Goal: Navigation & Orientation: Find specific page/section

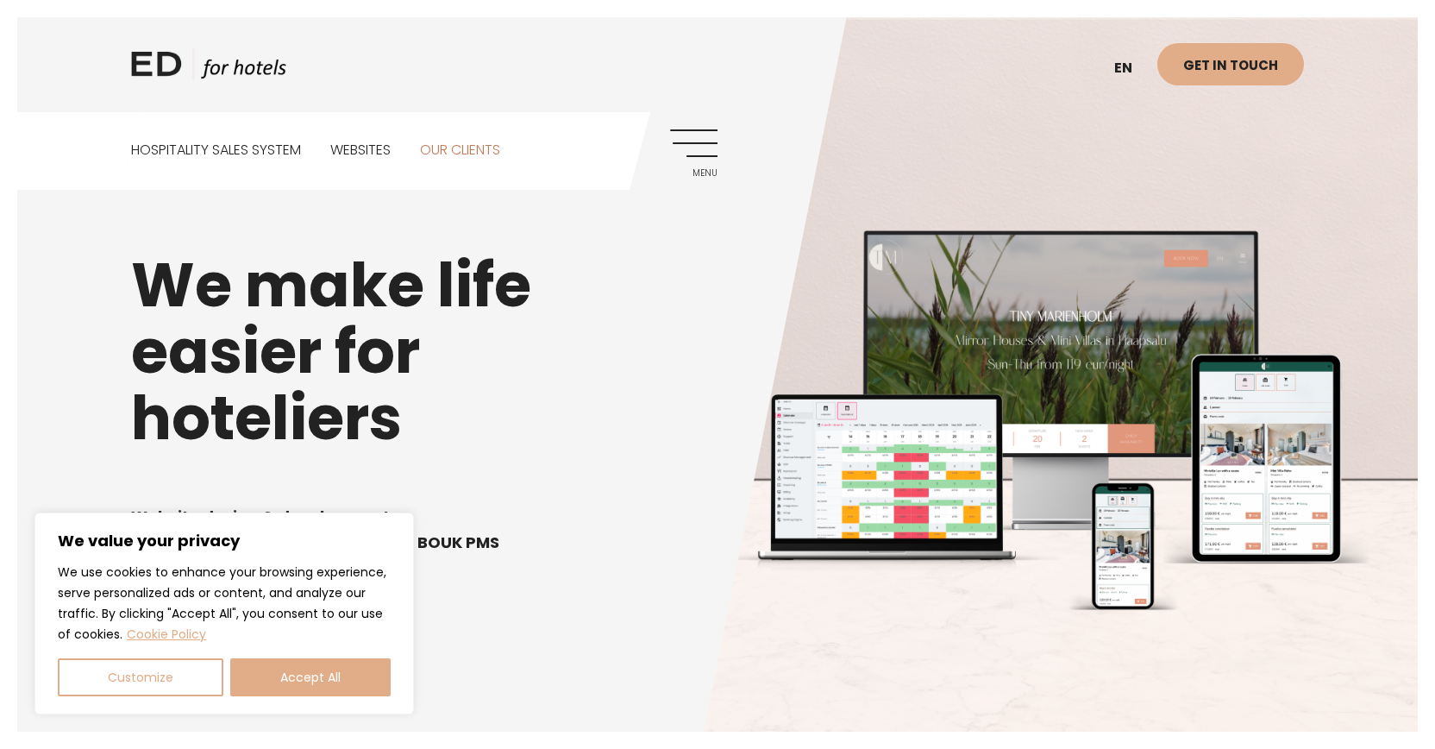
click at [473, 149] on link "Our clients" at bounding box center [460, 150] width 80 height 77
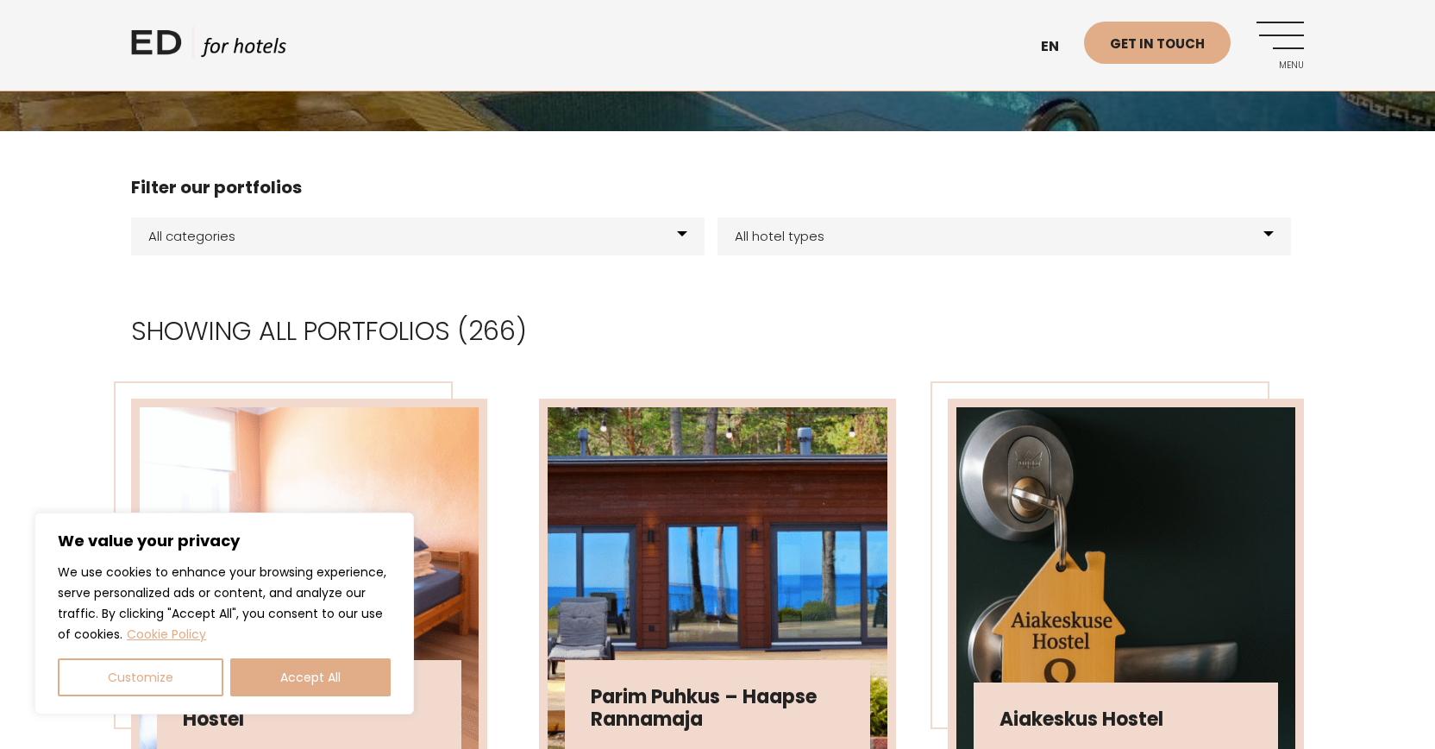
scroll to position [327, 0]
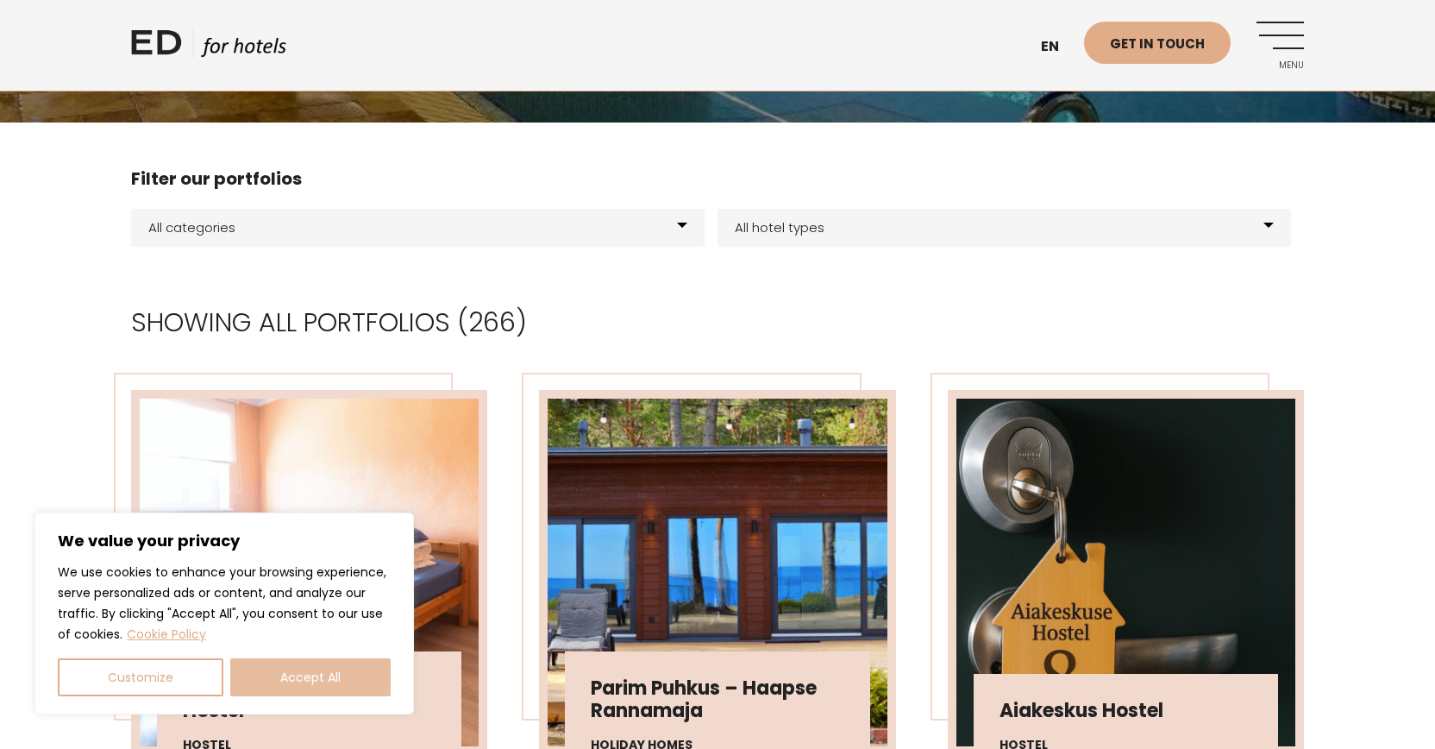
click at [291, 674] on button "Accept All" at bounding box center [310, 677] width 160 height 38
checkbox input "true"
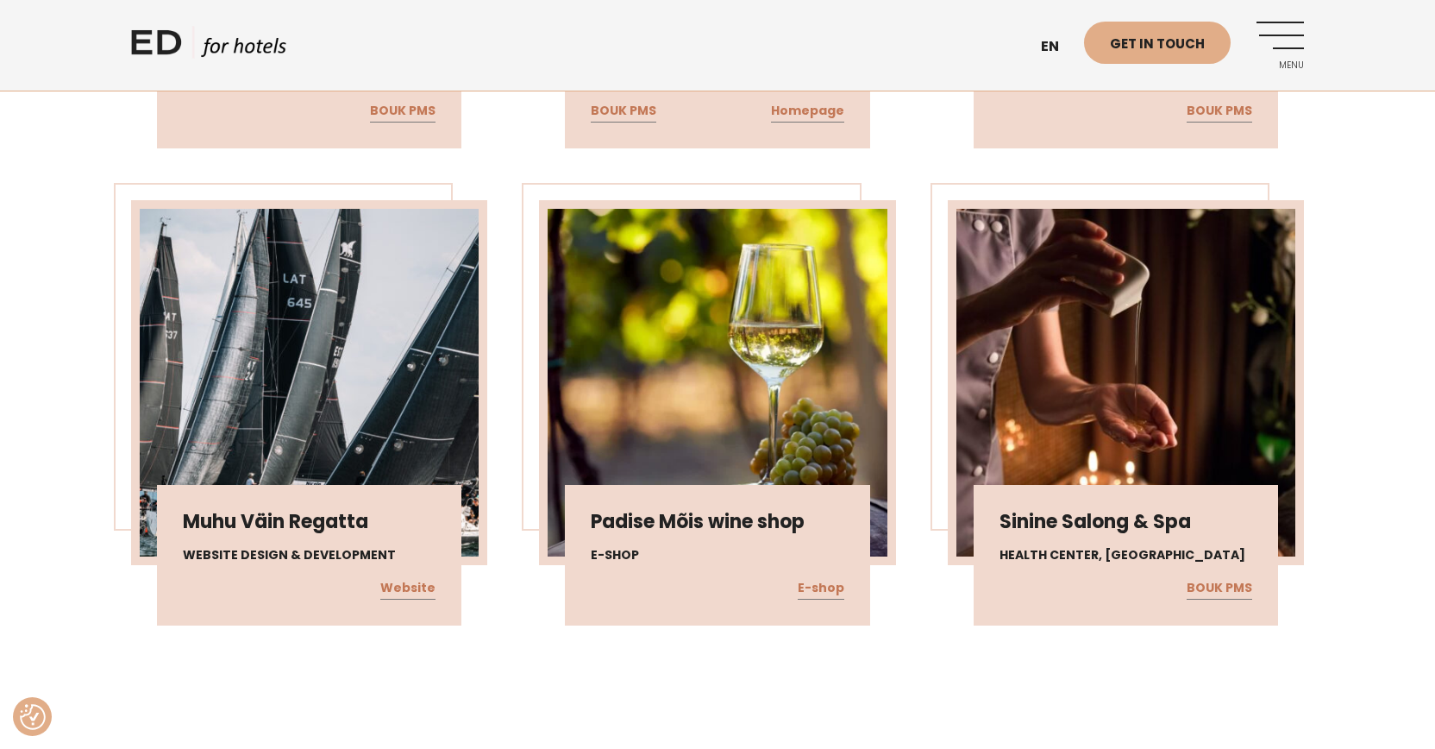
scroll to position [1482, 0]
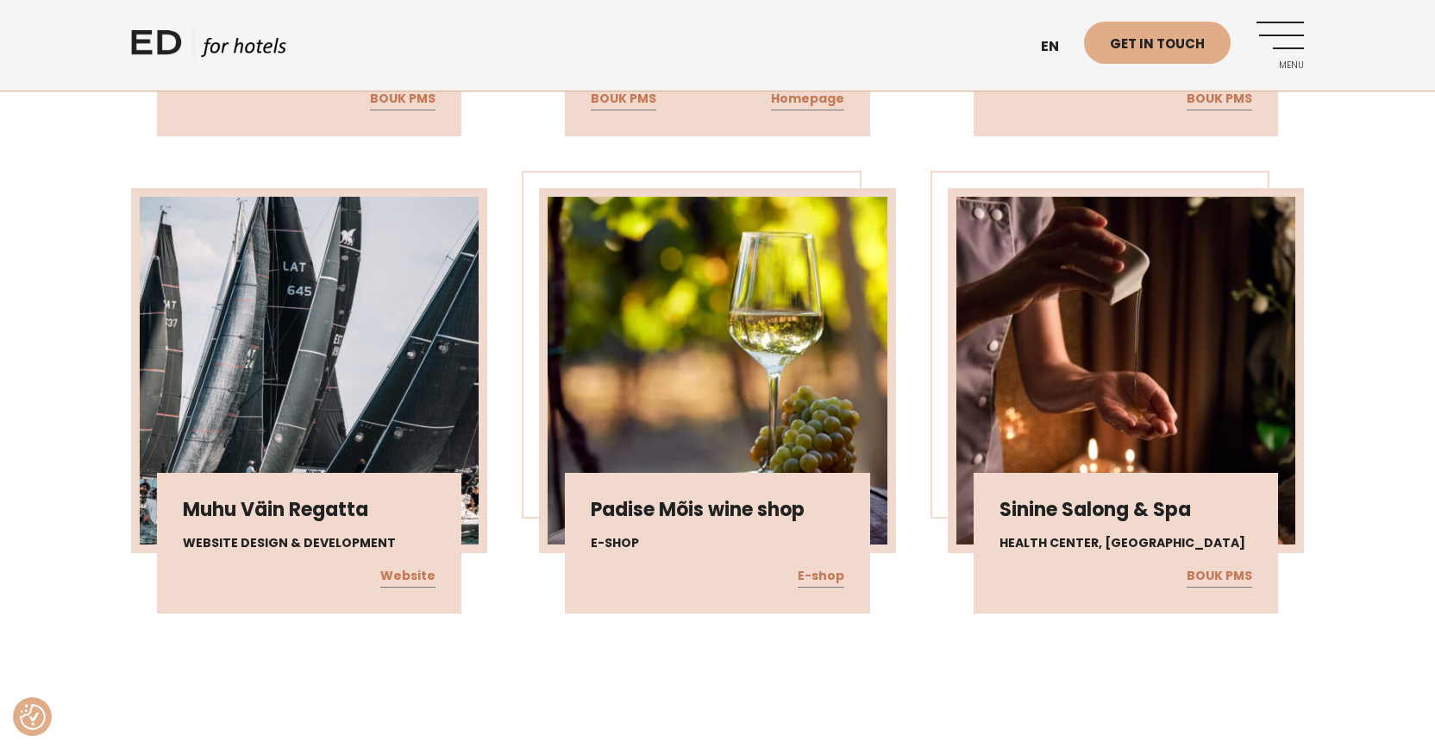
click at [336, 420] on img at bounding box center [309, 371] width 339 height 348
click at [405, 568] on link "Website" at bounding box center [407, 576] width 55 height 22
